Goal: Find specific page/section

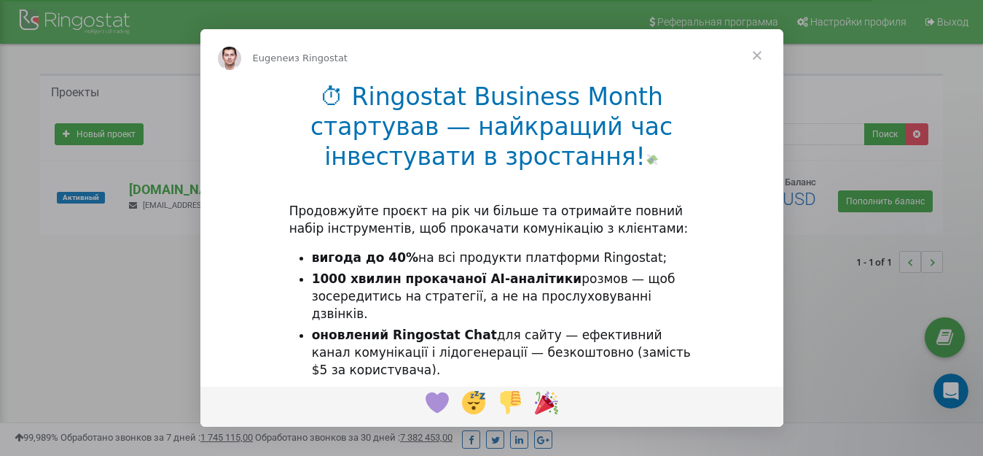
click at [756, 57] on span "Закрыть" at bounding box center [757, 55] width 52 height 52
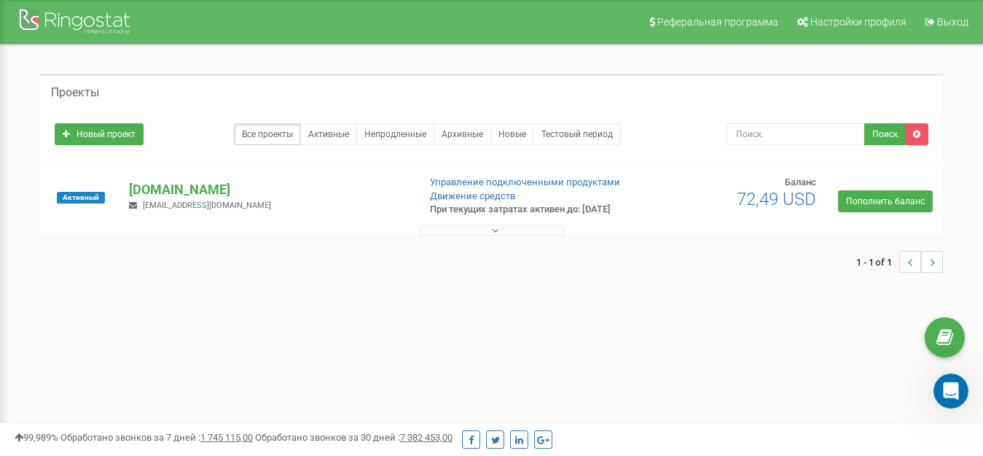
click at [496, 231] on icon at bounding box center [495, 230] width 7 height 10
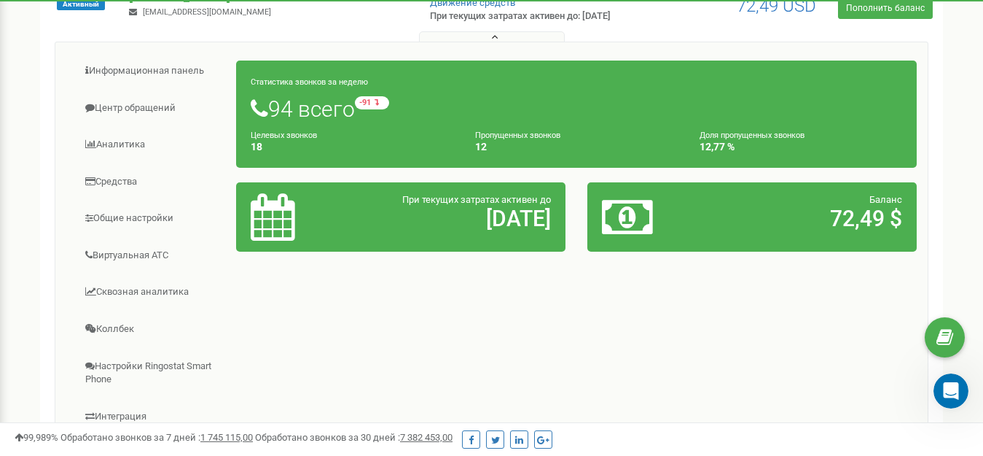
scroll to position [219, 0]
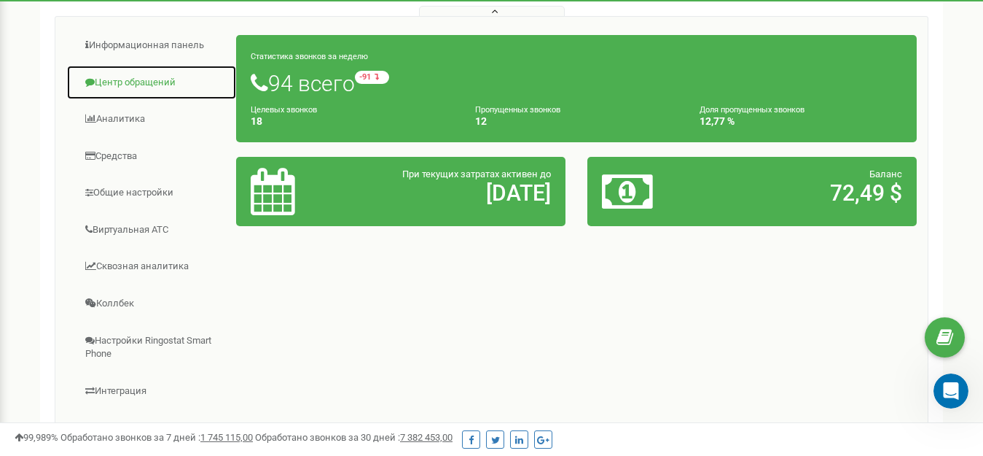
click at [132, 82] on link "Центр обращений" at bounding box center [151, 83] width 171 height 36
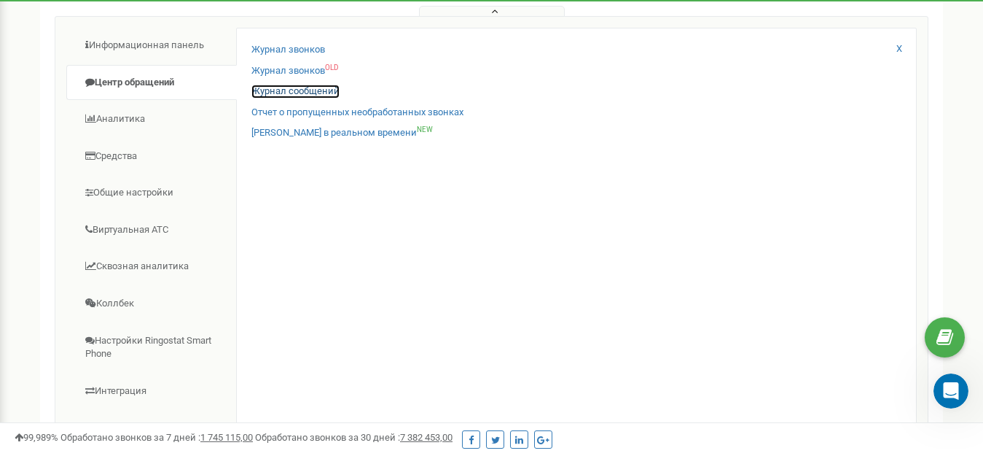
click at [300, 92] on link "Журнал сообщений" at bounding box center [295, 92] width 88 height 14
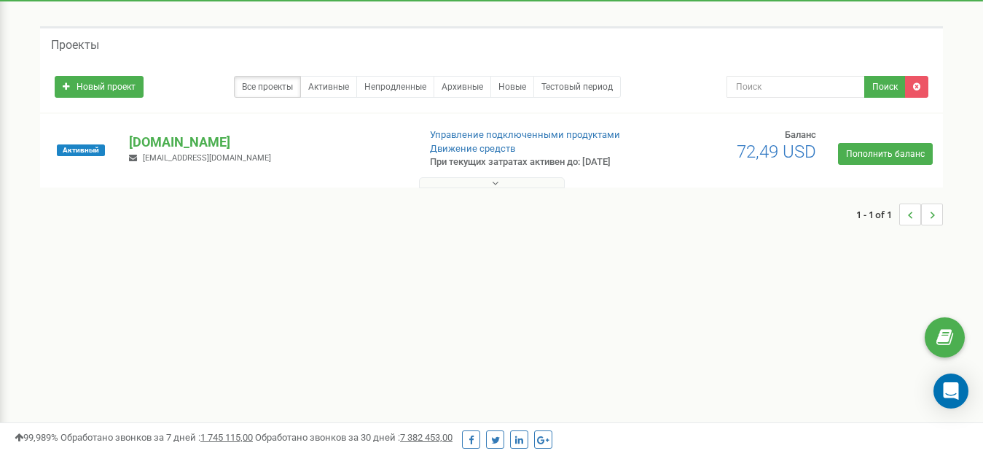
scroll to position [73, 0]
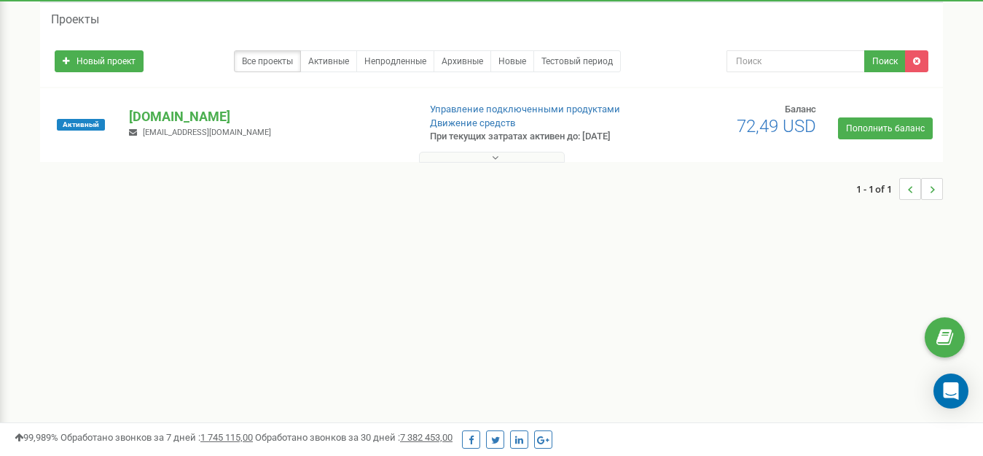
click at [493, 158] on icon at bounding box center [495, 157] width 7 height 10
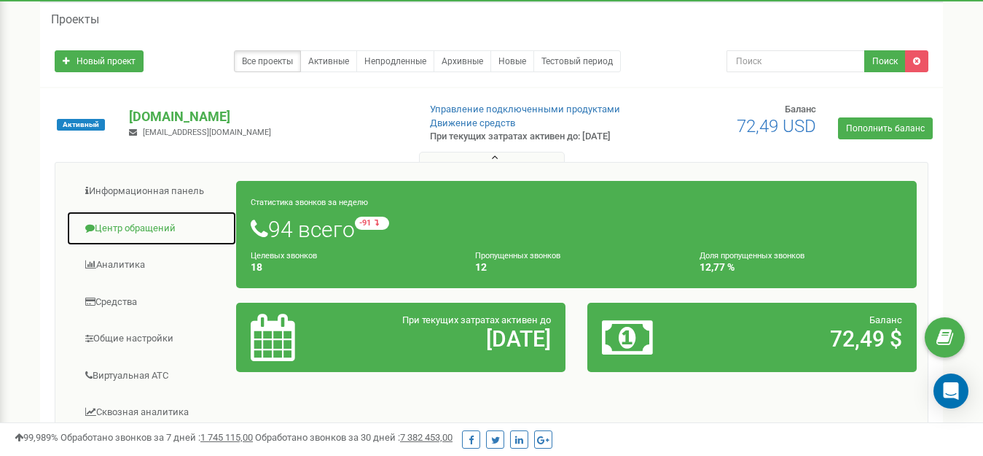
click at [144, 230] on link "Центр обращений" at bounding box center [151, 229] width 171 height 36
